Goal: Information Seeking & Learning: Learn about a topic

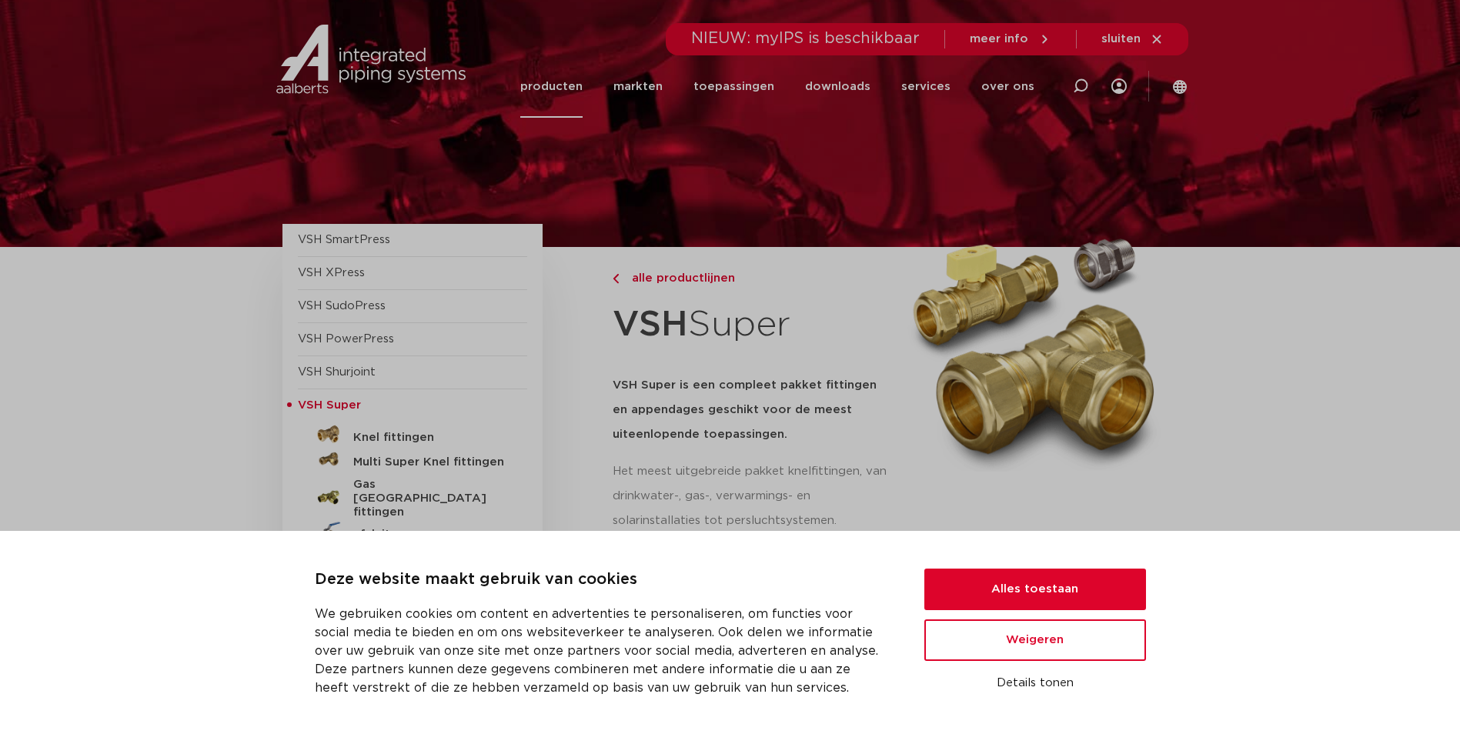
click at [412, 436] on h5 "Knel fittingen" at bounding box center [429, 438] width 152 height 14
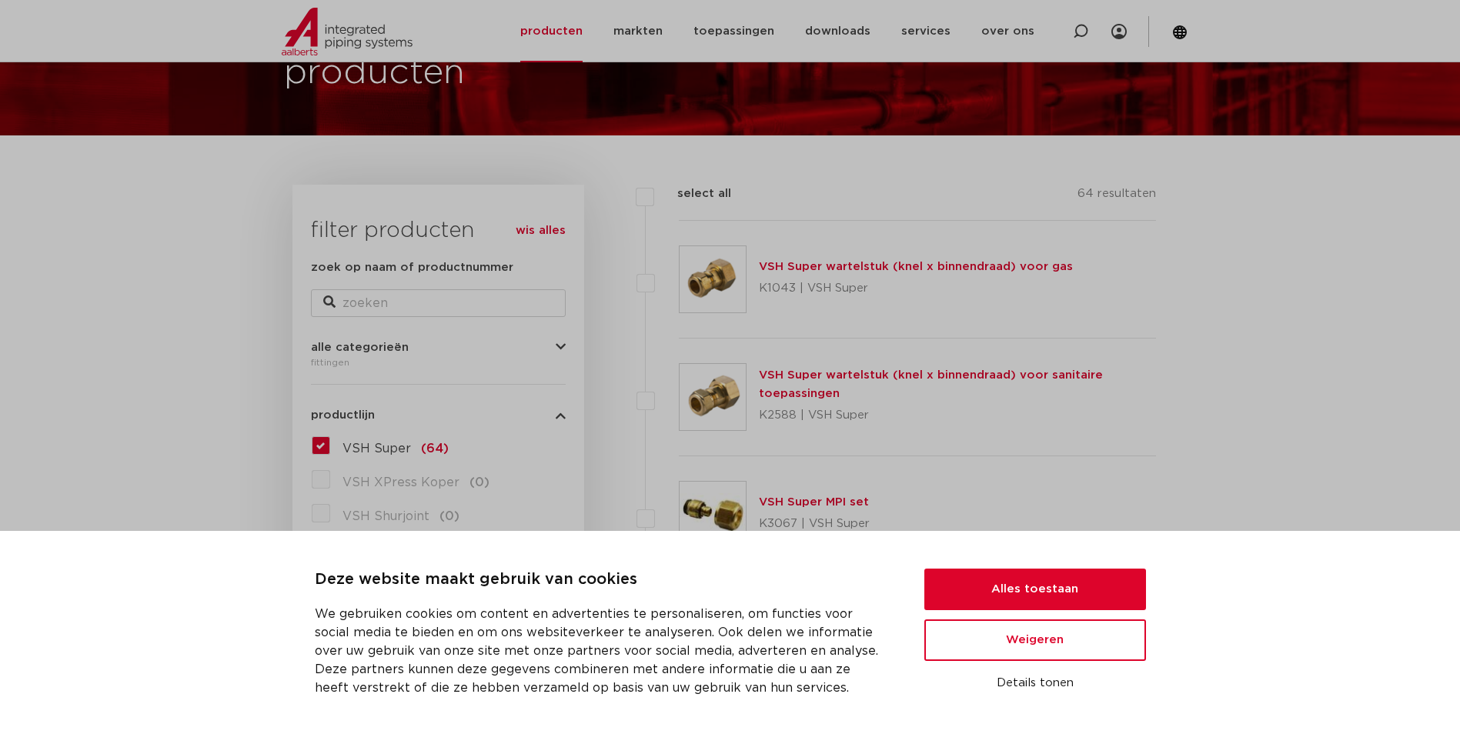
scroll to position [154, 0]
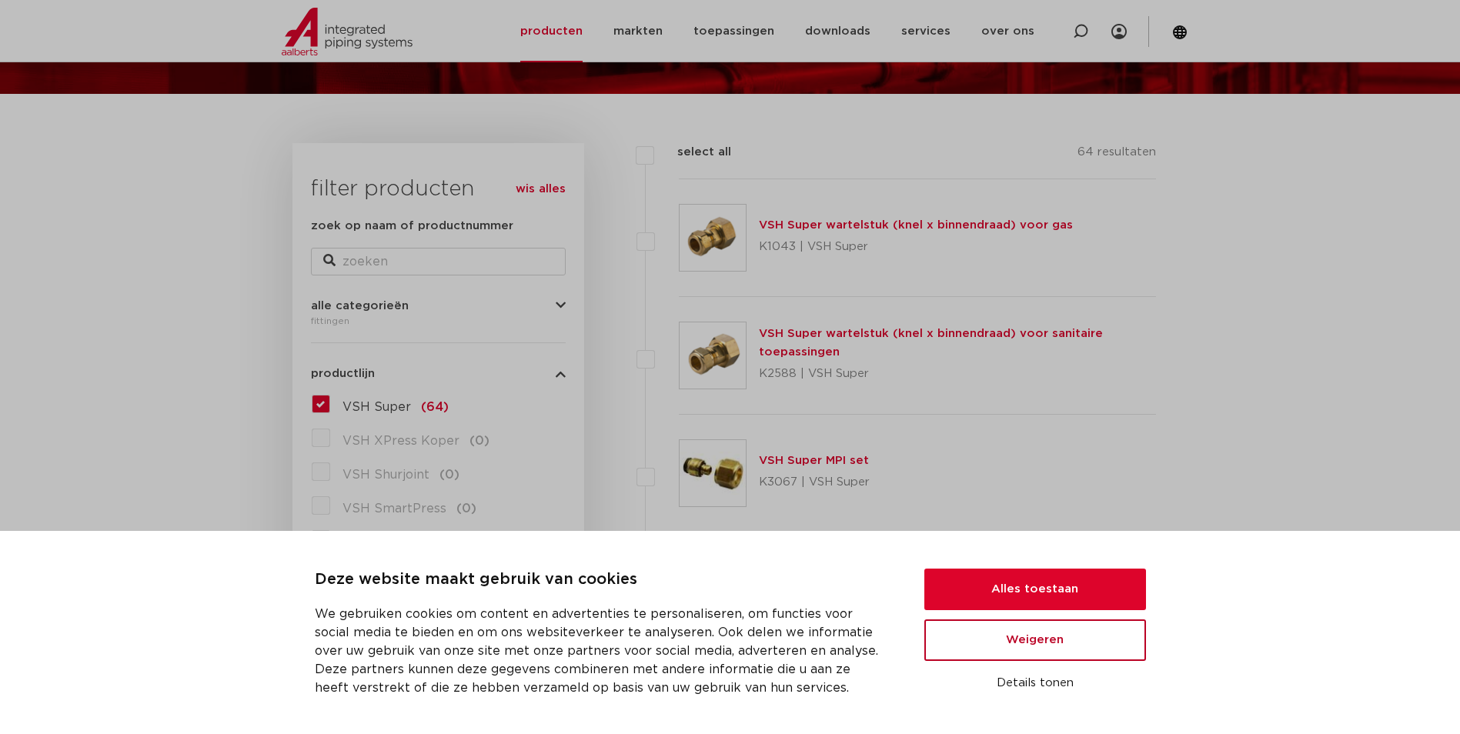
click at [997, 631] on button "Weigeren" at bounding box center [1035, 640] width 222 height 42
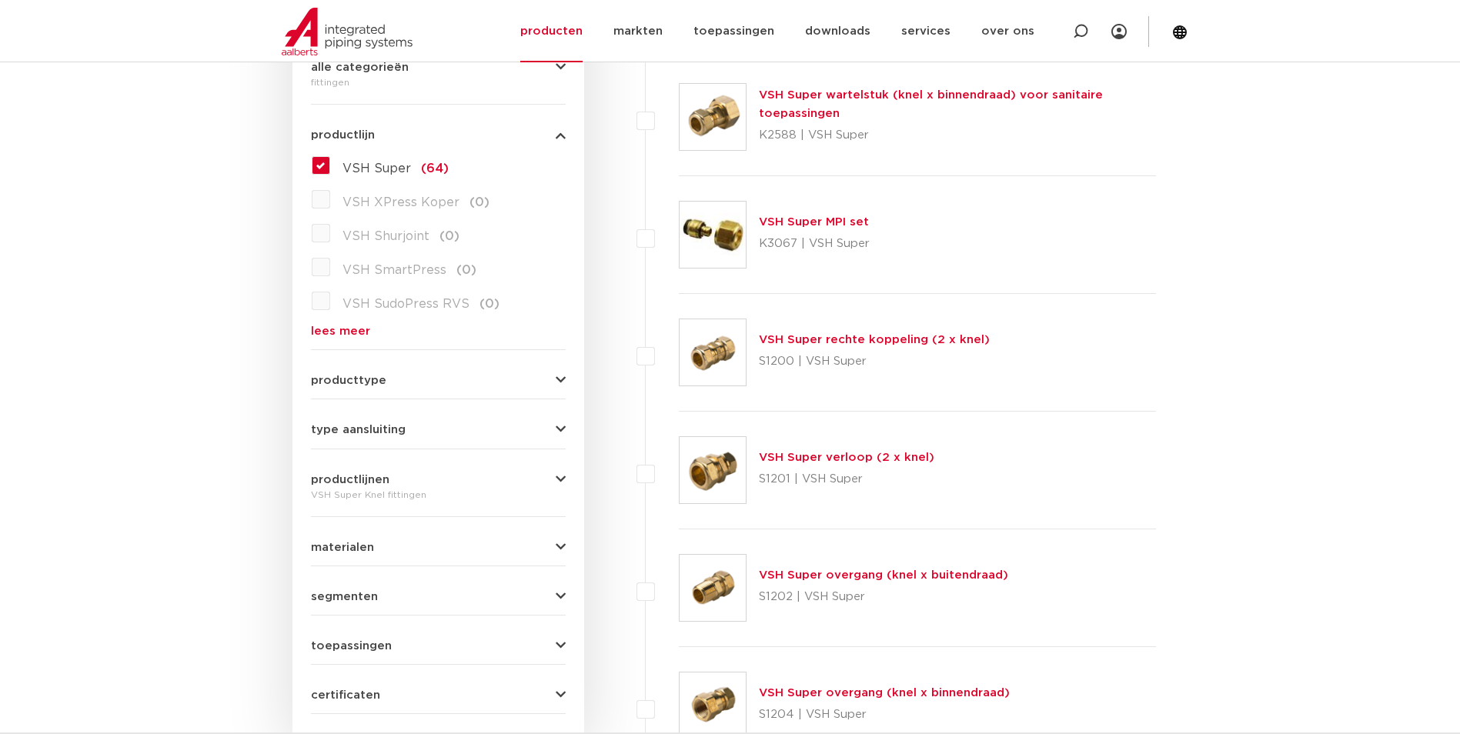
scroll to position [385, 0]
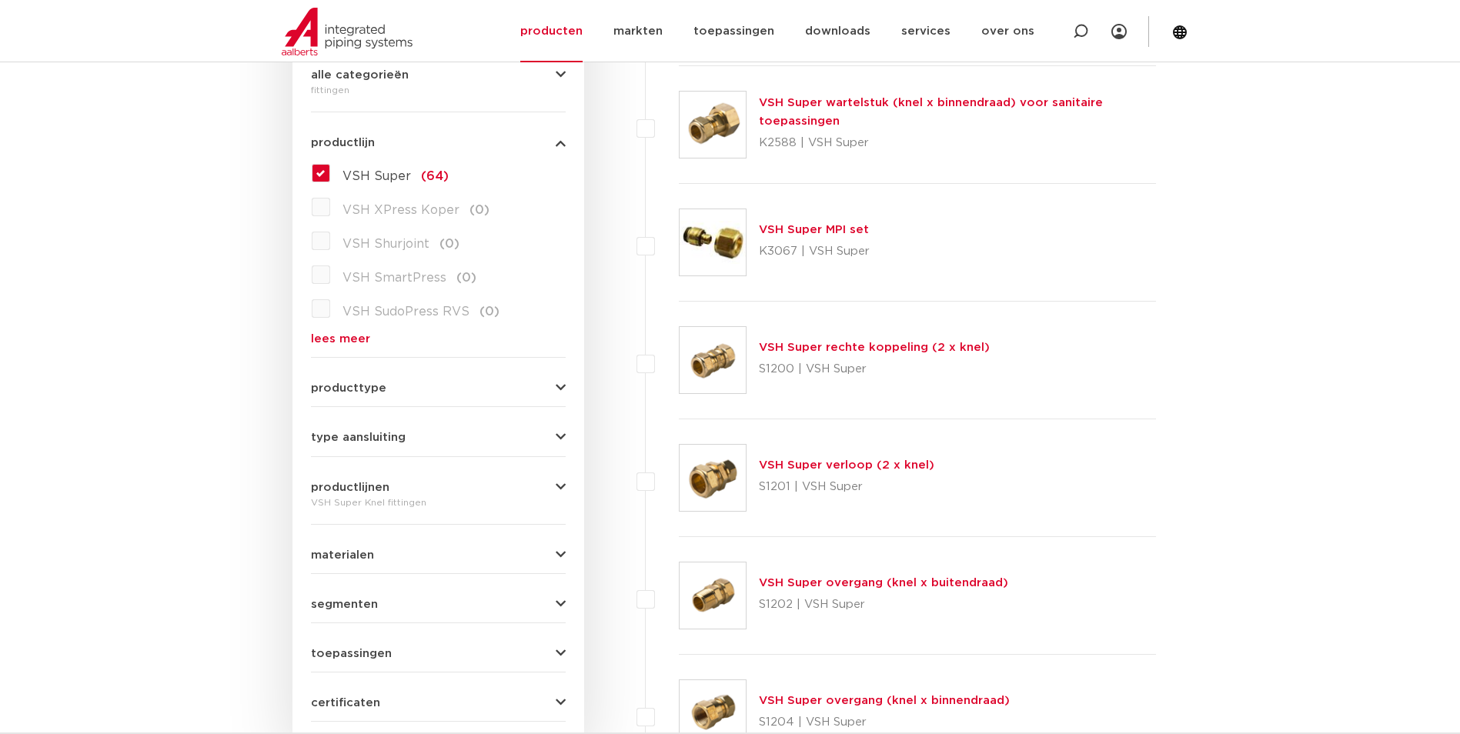
click at [366, 385] on span "producttype" at bounding box center [348, 388] width 75 height 12
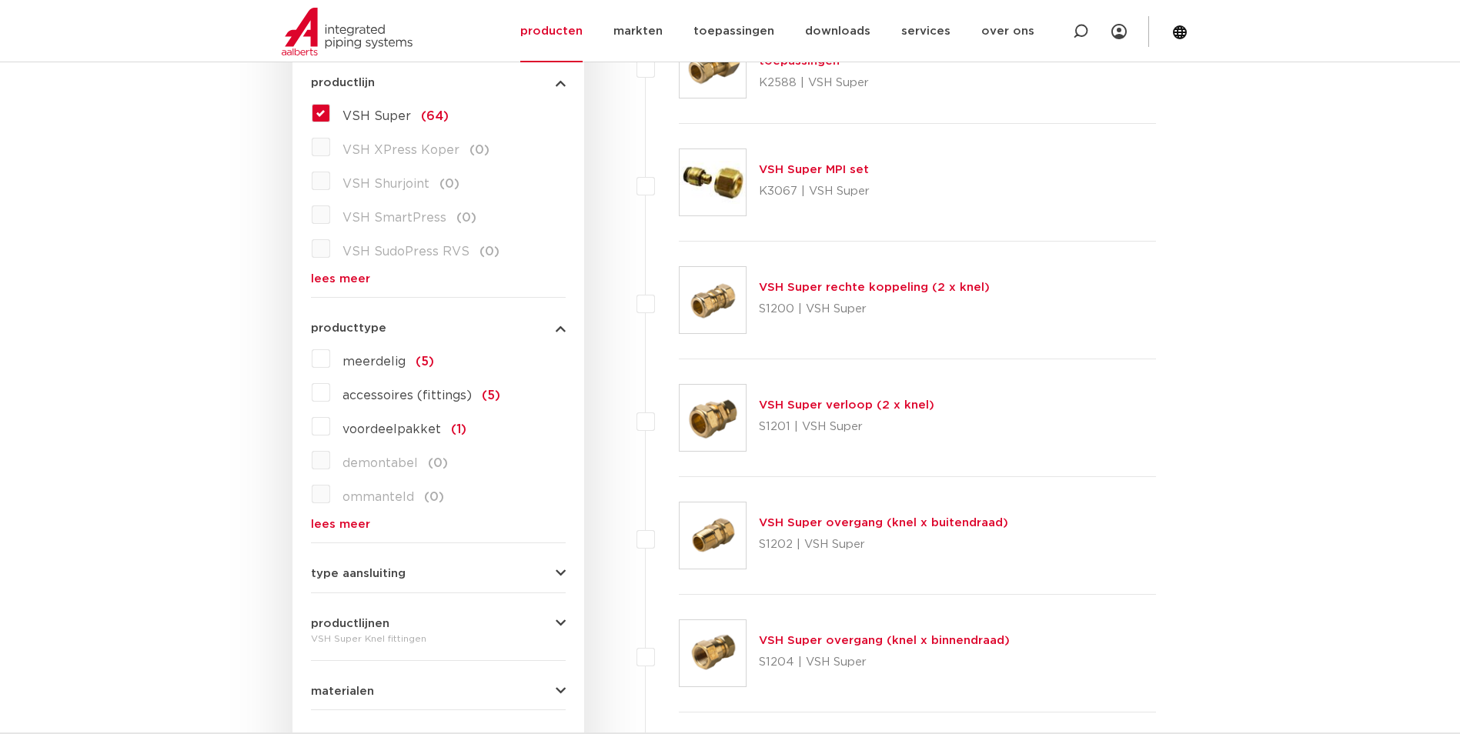
scroll to position [462, 0]
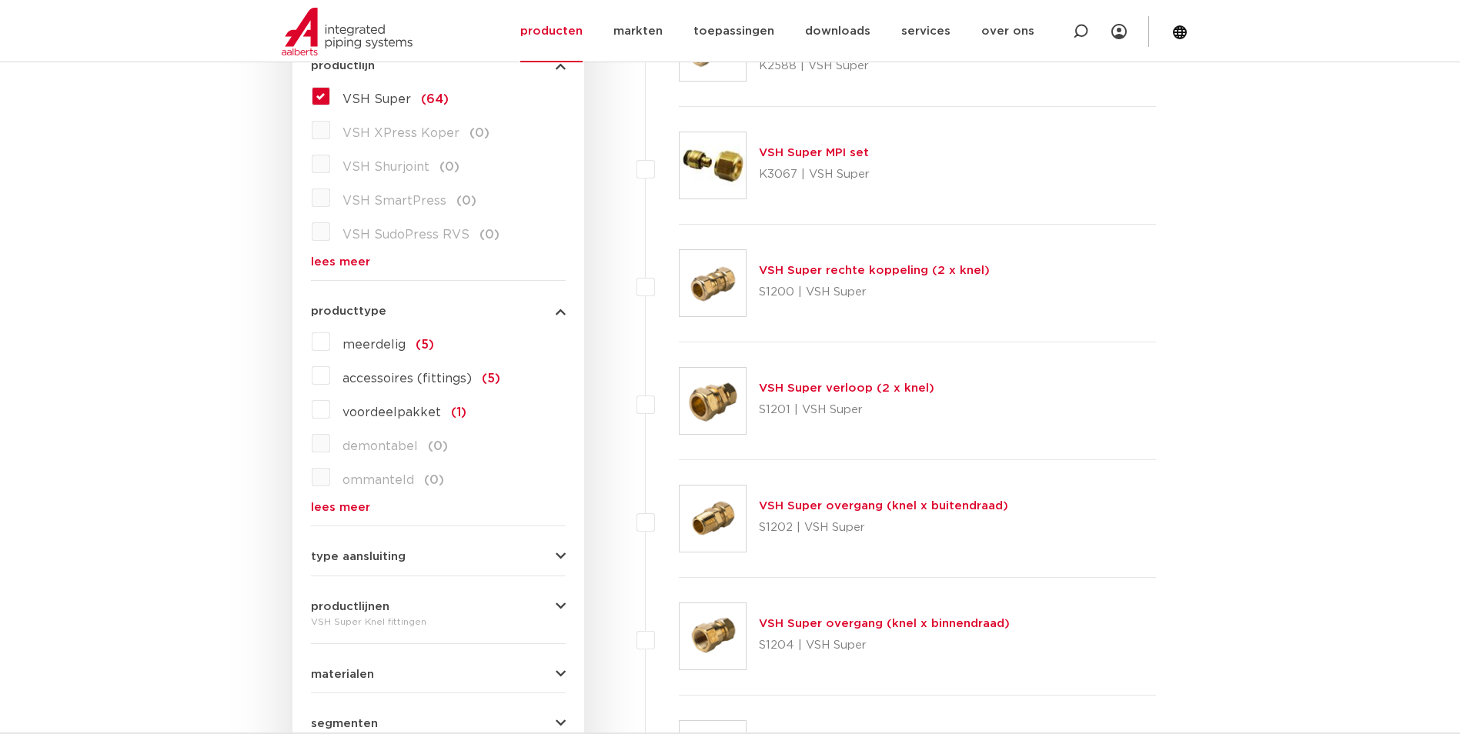
click at [356, 555] on span "type aansluiting" at bounding box center [358, 557] width 95 height 12
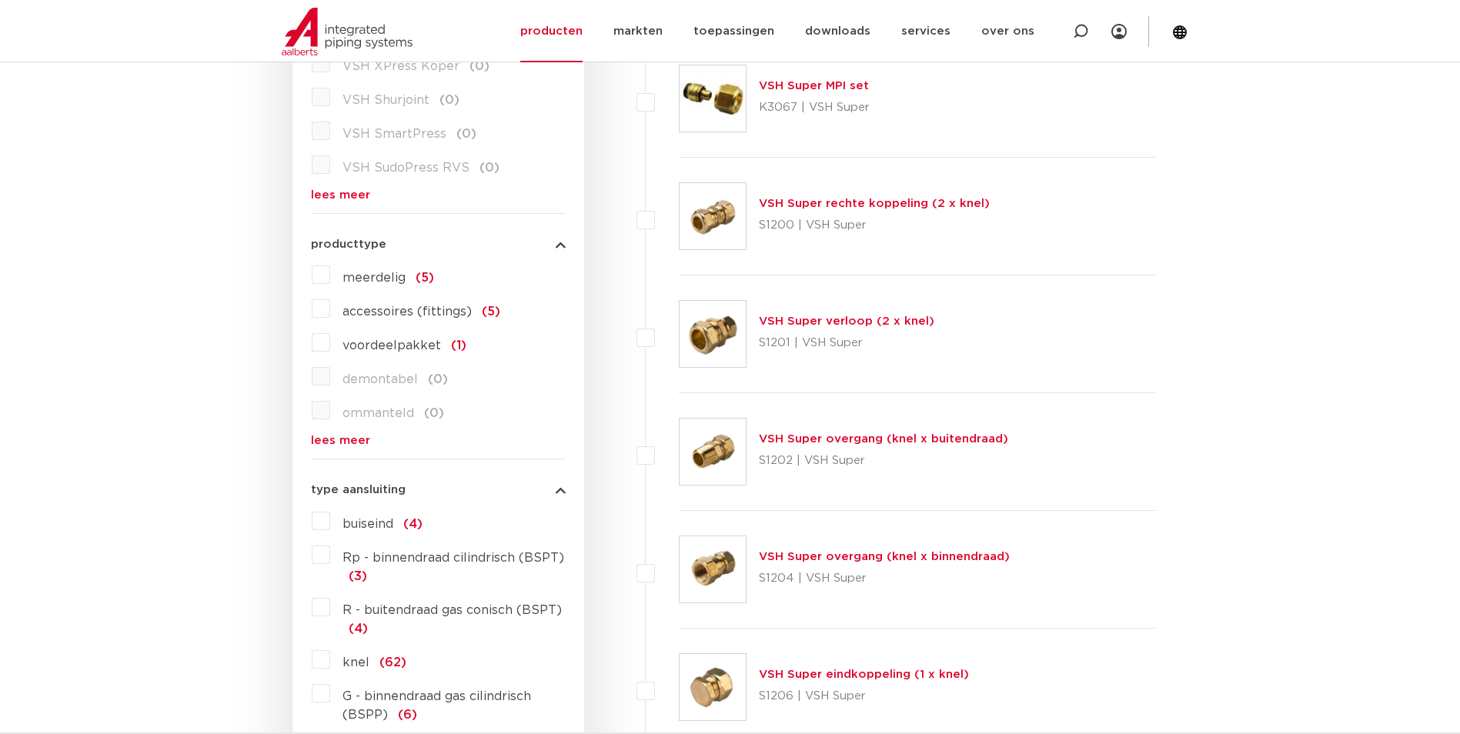
scroll to position [693, 0]
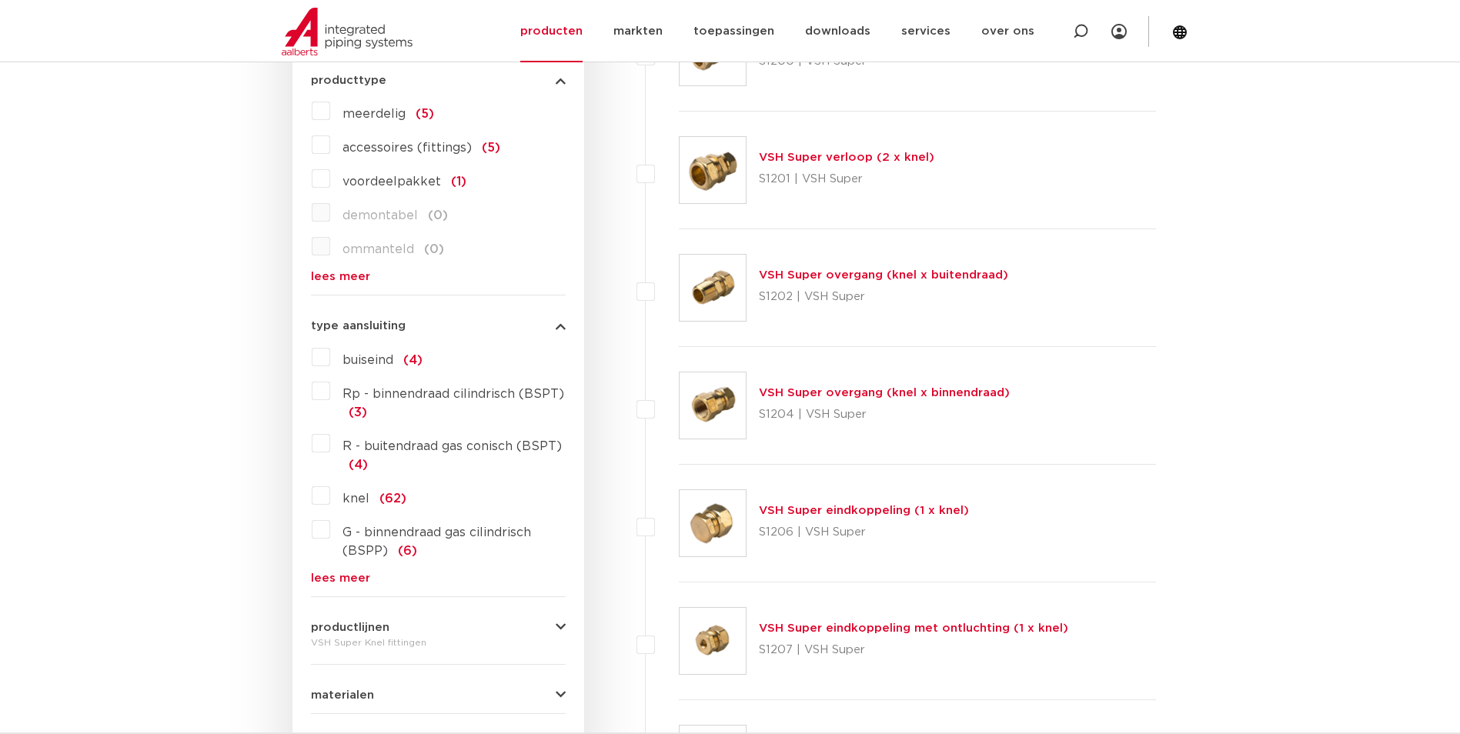
click at [320, 574] on link "lees meer" at bounding box center [438, 579] width 255 height 12
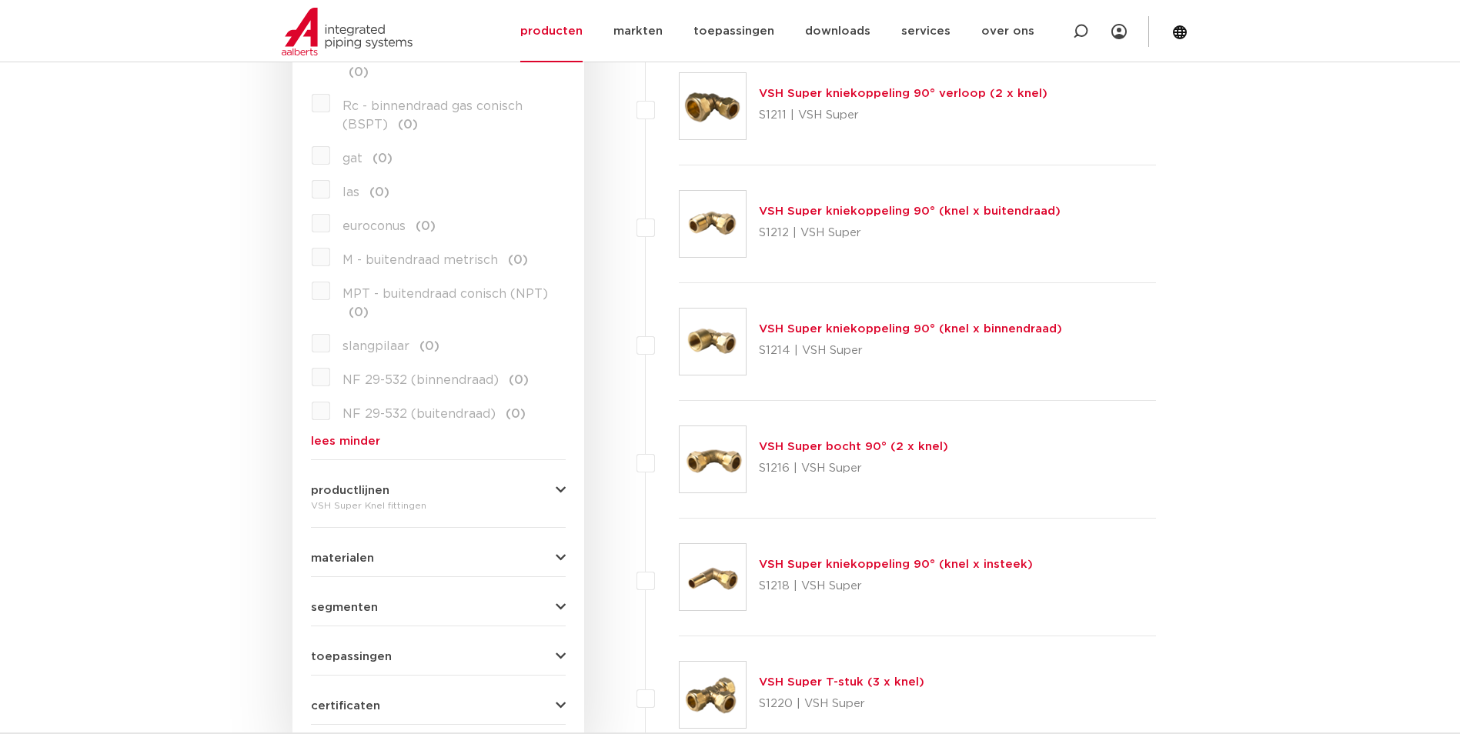
scroll to position [1616, 0]
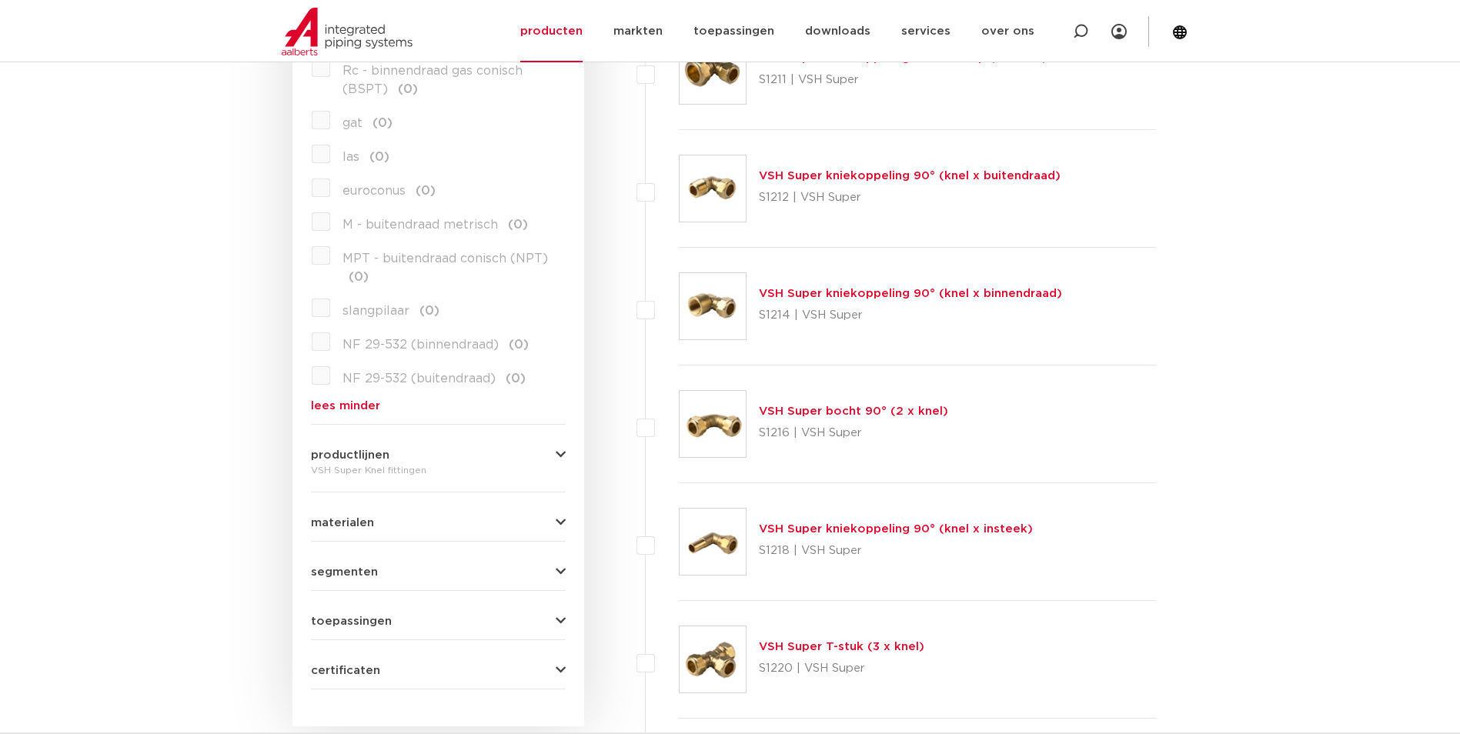
click at [418, 456] on button "productlijnen" at bounding box center [438, 455] width 255 height 12
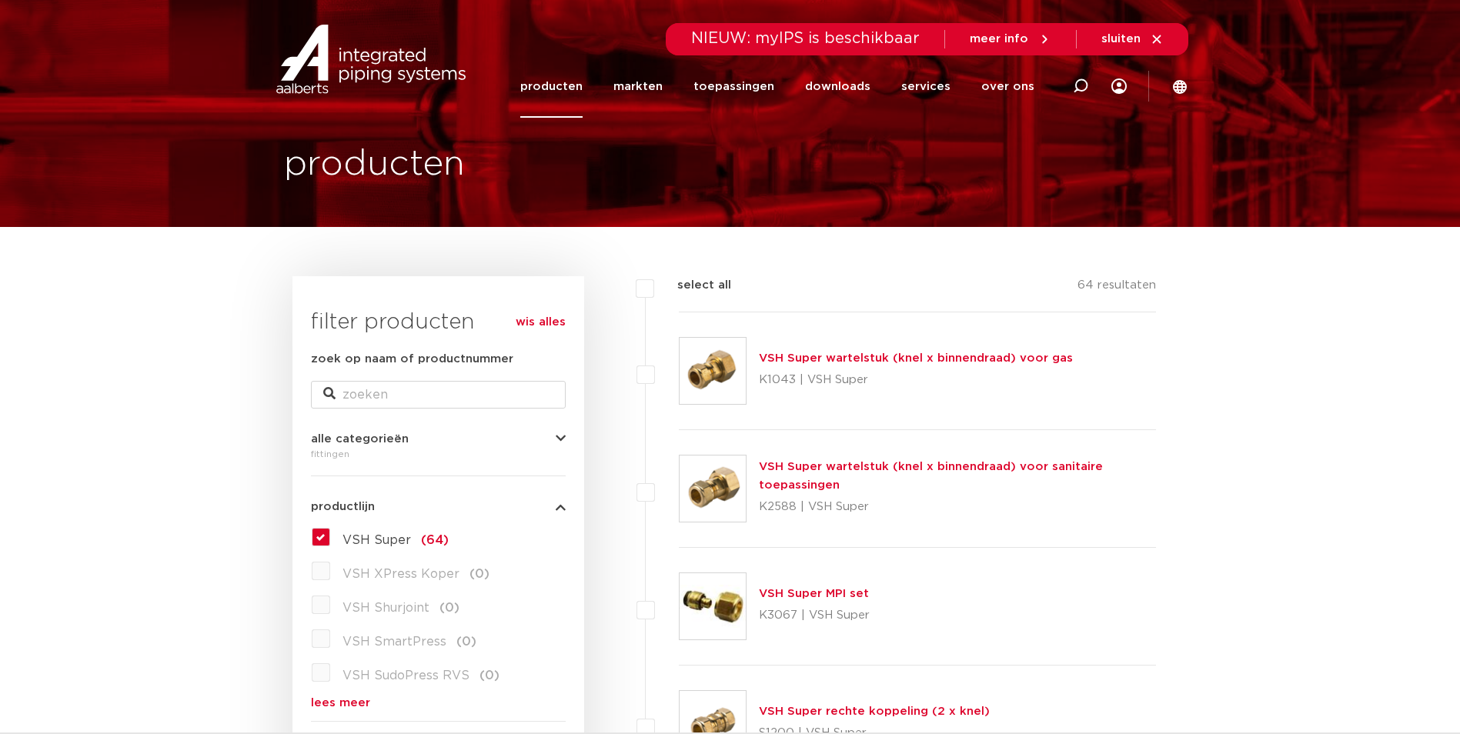
scroll to position [0, 0]
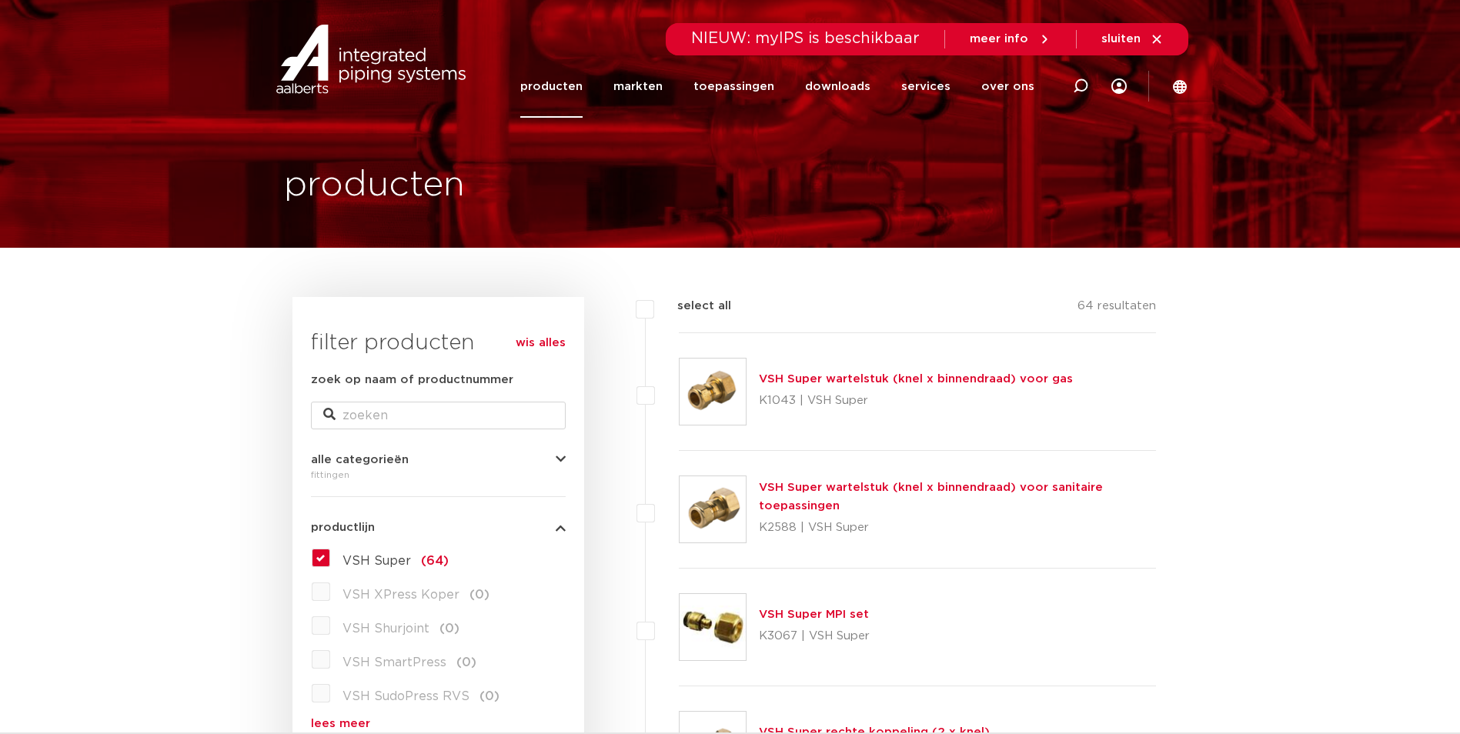
click at [573, 85] on link "producten" at bounding box center [551, 86] width 62 height 62
